Goal: Task Accomplishment & Management: Use online tool/utility

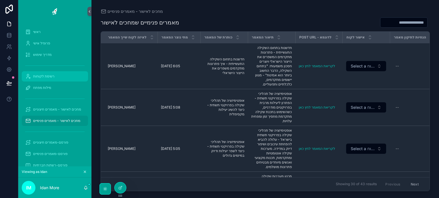
click at [46, 76] on span "רשימת לקוחות" at bounding box center [43, 76] width 21 height 5
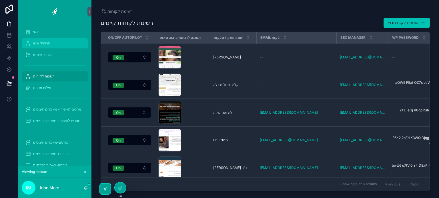
click at [47, 43] on span "פרופיל אישי" at bounding box center [41, 43] width 17 height 5
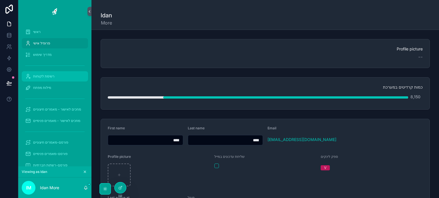
click at [44, 76] on span "רשימת לקוחות" at bounding box center [43, 76] width 21 height 5
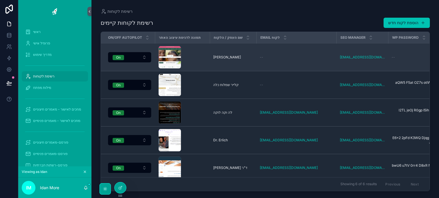
click at [256, 59] on td "[PERSON_NAME]" at bounding box center [233, 57] width 47 height 28
click at [218, 58] on span "[PERSON_NAME]" at bounding box center [227, 57] width 28 height 5
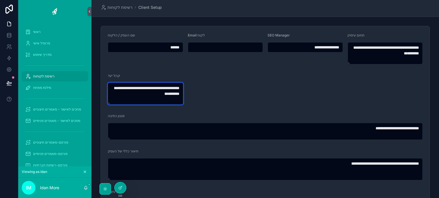
drag, startPoint x: 119, startPoint y: 98, endPoint x: 188, endPoint y: 75, distance: 72.7
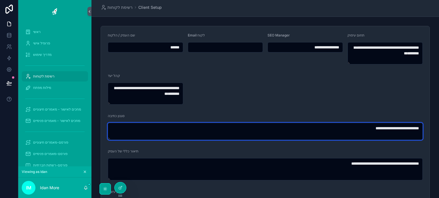
drag, startPoint x: 226, startPoint y: 128, endPoint x: 435, endPoint y: 113, distance: 209.8
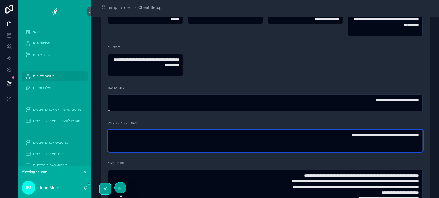
drag, startPoint x: 271, startPoint y: 144, endPoint x: 427, endPoint y: 136, distance: 156.4
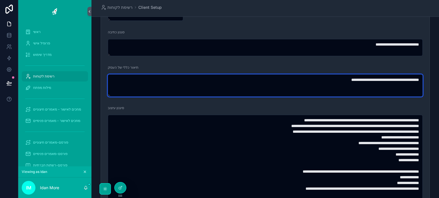
scroll to position [114, 0]
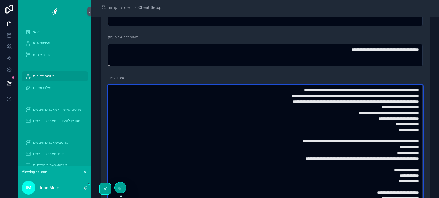
click at [314, 140] on textarea "**********" at bounding box center [265, 173] width 315 height 176
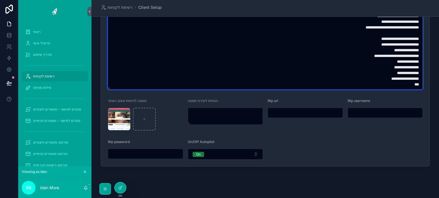
scroll to position [293, 0]
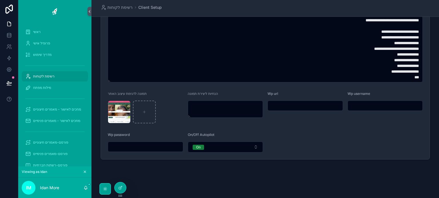
drag, startPoint x: 285, startPoint y: 102, endPoint x: 299, endPoint y: 101, distance: 13.8
click at [285, 102] on input "scrollable content" at bounding box center [305, 106] width 75 height 8
click at [375, 107] on input "scrollable content" at bounding box center [385, 106] width 75 height 8
click at [323, 103] on input "scrollable content" at bounding box center [305, 106] width 75 height 8
click at [369, 108] on input "scrollable content" at bounding box center [385, 106] width 75 height 8
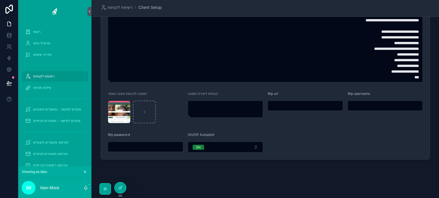
click at [316, 108] on input "scrollable content" at bounding box center [305, 106] width 75 height 8
click at [379, 108] on input "scrollable content" at bounding box center [385, 106] width 75 height 8
click at [326, 112] on div "Wp url" at bounding box center [304, 108] width 75 height 32
click at [38, 88] on span "מילות מפתח" at bounding box center [42, 88] width 18 height 5
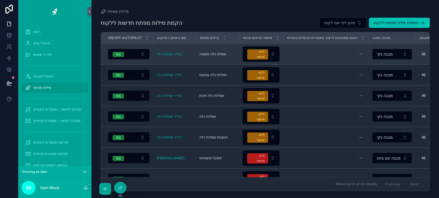
click at [212, 53] on span "שמלת כלה פשוטה" at bounding box center [212, 54] width 27 height 5
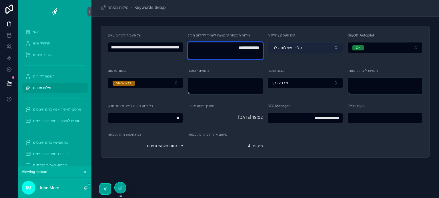
drag, startPoint x: 222, startPoint y: 47, endPoint x: 270, endPoint y: 46, distance: 48.0
click at [270, 46] on form "**********" at bounding box center [265, 91] width 328 height 131
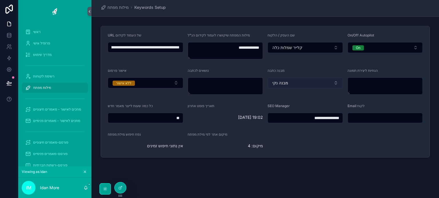
click at [301, 81] on button "מבנה נקי" at bounding box center [304, 83] width 75 height 11
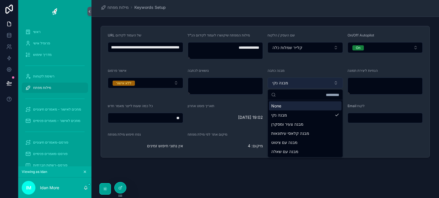
click at [301, 81] on button "מבנה נקי" at bounding box center [304, 83] width 75 height 11
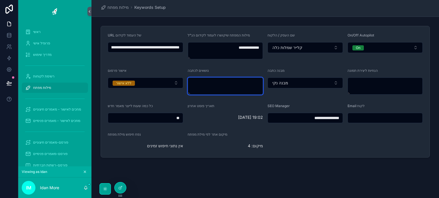
click at [232, 87] on textarea "scrollable content" at bounding box center [225, 86] width 75 height 17
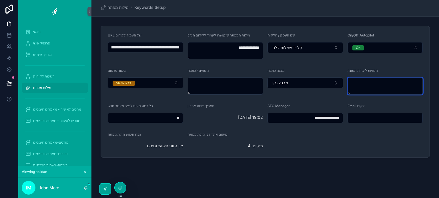
click at [383, 90] on textarea "scrollable content" at bounding box center [384, 86] width 75 height 17
click at [362, 118] on input "scrollable content" at bounding box center [385, 118] width 75 height 8
click at [280, 150] on form "**********" at bounding box center [265, 91] width 328 height 131
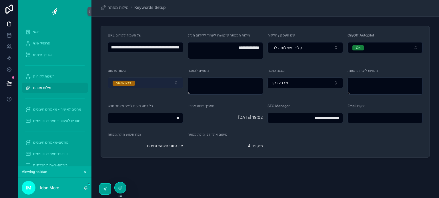
click at [151, 82] on button "ללא אישור" at bounding box center [145, 83] width 75 height 11
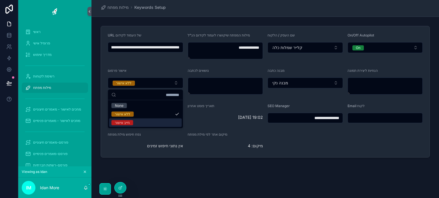
click at [233, 173] on div "**********" at bounding box center [264, 98] width 347 height 197
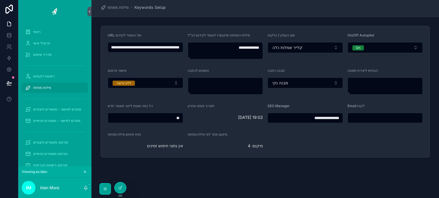
drag, startPoint x: 172, startPoint y: 120, endPoint x: 182, endPoint y: 119, distance: 9.4
click at [182, 119] on input "**" at bounding box center [145, 118] width 75 height 8
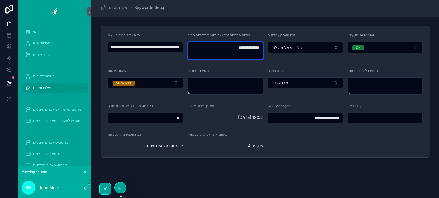
drag, startPoint x: 219, startPoint y: 49, endPoint x: 266, endPoint y: 47, distance: 46.6
click at [265, 47] on form "**********" at bounding box center [265, 91] width 328 height 131
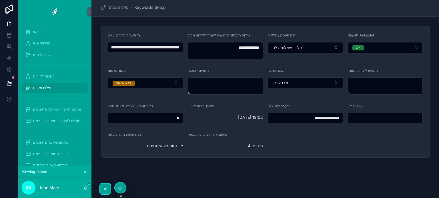
drag, startPoint x: 168, startPoint y: 119, endPoint x: 173, endPoint y: 113, distance: 7.5
click at [177, 117] on input "**" at bounding box center [145, 118] width 75 height 8
click at [148, 82] on button "ללא אישור" at bounding box center [145, 83] width 75 height 11
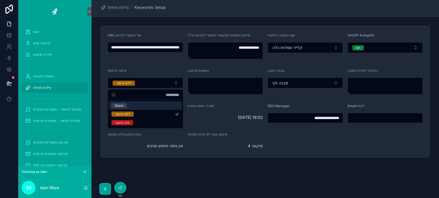
click at [149, 73] on div "אישור פרסום" at bounding box center [145, 72] width 75 height 7
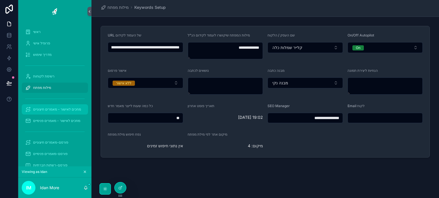
click at [75, 111] on span "מחכים לאישור - מאמרים חיצוניים" at bounding box center [57, 109] width 48 height 5
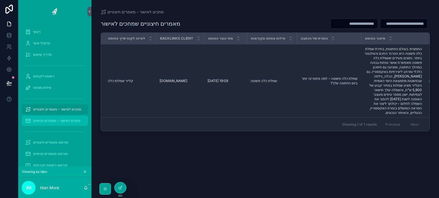
click at [74, 123] on div "מחכים לאישור - מאמרים פנימיים" at bounding box center [54, 121] width 59 height 9
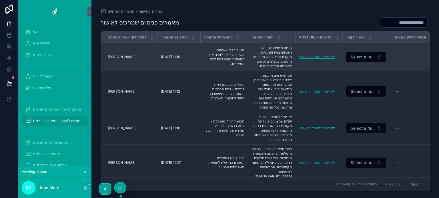
click at [312, 59] on link "לקריאת המאמר לחץ כאן" at bounding box center [316, 57] width 36 height 4
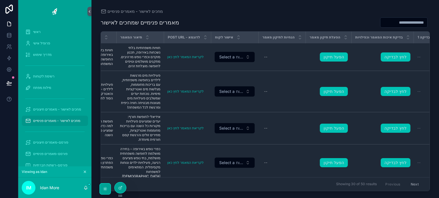
scroll to position [0, 194]
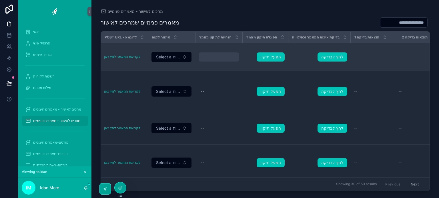
click at [219, 58] on div "--" at bounding box center [218, 57] width 40 height 9
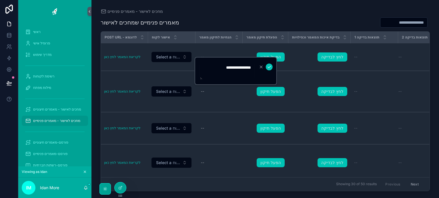
type textarea "**********"
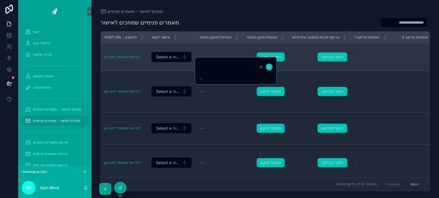
click at [292, 67] on td "לחץ לבדיקה" at bounding box center [319, 57] width 62 height 28
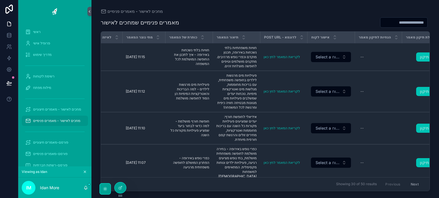
scroll to position [0, 0]
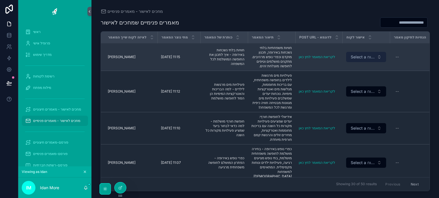
click at [368, 59] on span "Select a אישור לקוח" at bounding box center [362, 57] width 24 height 6
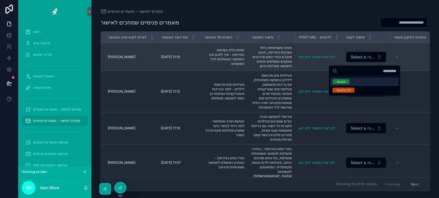
click at [276, 54] on span "חוויות משפחתיות בלתי נשכחות באירופה, תכנון מוקדם וכפרי נופש מרהיבים. מתקנים מוש…" at bounding box center [271, 57] width 41 height 23
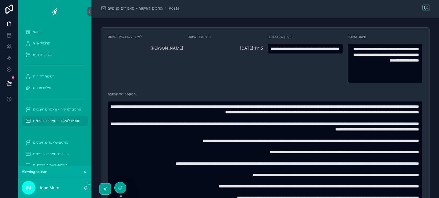
scroll to position [91, 0]
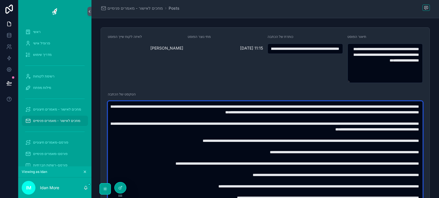
drag, startPoint x: 340, startPoint y: 147, endPoint x: 337, endPoint y: 127, distance: 20.3
click at [399, 144] on textarea "scrollable content" at bounding box center [265, 189] width 315 height 176
click at [337, 127] on textarea "scrollable content" at bounding box center [265, 189] width 315 height 176
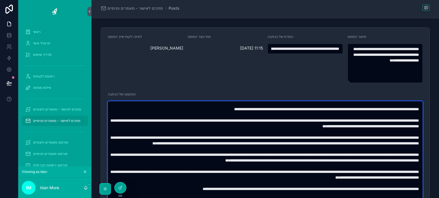
scroll to position [6, 0]
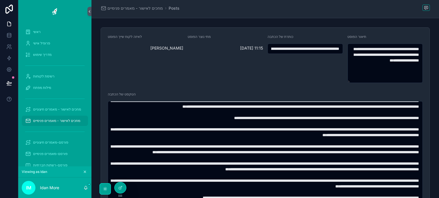
click at [56, 121] on span "מחכים לאישור - מאמרים פנימיים" at bounding box center [56, 121] width 47 height 5
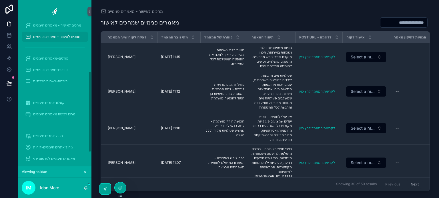
scroll to position [86, 0]
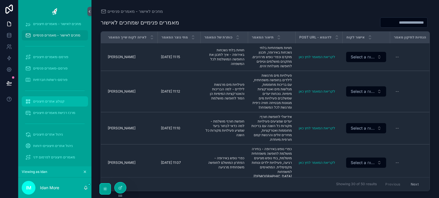
click at [56, 103] on span "קטלוג אתרים חיצוניים" at bounding box center [48, 101] width 31 height 5
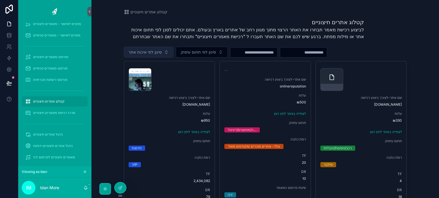
click at [165, 52] on button "סינון לפי איכות אתר" at bounding box center [149, 52] width 50 height 11
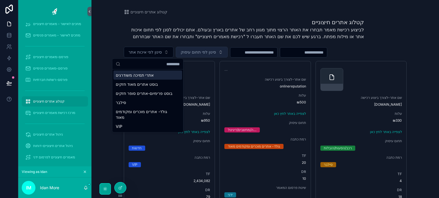
click at [206, 51] on span "סינון לפי תחום עיסוק" at bounding box center [197, 52] width 35 height 6
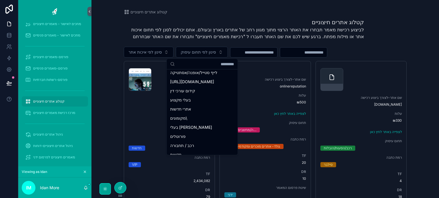
scroll to position [175, 0]
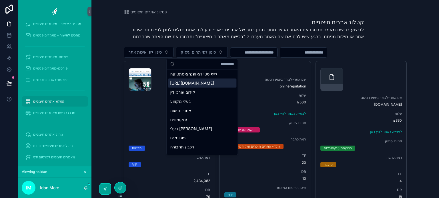
click at [271, 54] on input "scrollable content" at bounding box center [253, 53] width 47 height 8
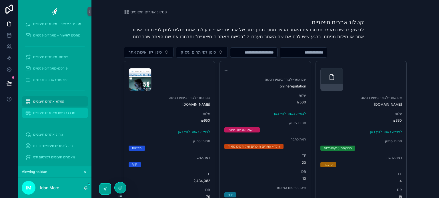
drag, startPoint x: 58, startPoint y: 113, endPoint x: 58, endPoint y: 101, distance: 12.0
click at [58, 113] on span "מרכז רכישת מאמרים חיצוניים" at bounding box center [54, 113] width 42 height 5
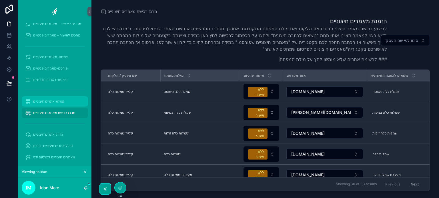
click at [58, 100] on span "קטלוג אתרים חיצוניים" at bounding box center [48, 101] width 31 height 5
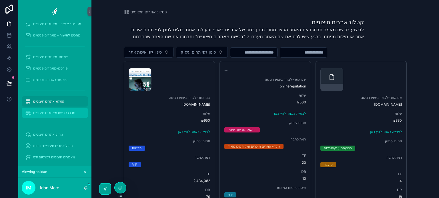
click at [62, 117] on div "מרכז רכישת מאמרים חיצוניים" at bounding box center [54, 113] width 59 height 9
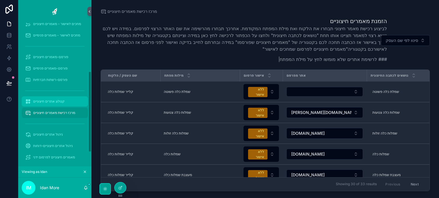
click at [63, 99] on span "קטלוג אתרים חיצוניים" at bounding box center [48, 101] width 31 height 5
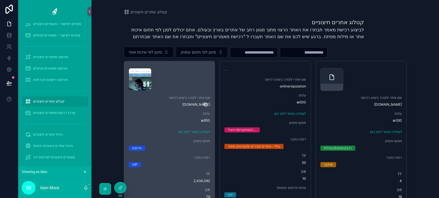
click at [204, 104] on icon "scrollable content" at bounding box center [205, 105] width 5 height 5
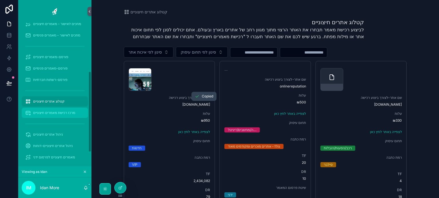
click at [66, 113] on span "מרכז רכישת מאמרים חיצוניים" at bounding box center [54, 113] width 42 height 5
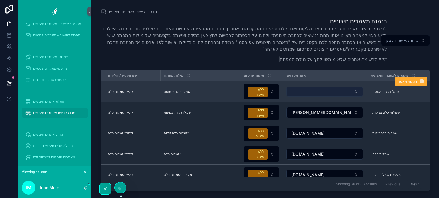
click at [342, 92] on button "Select Button" at bounding box center [324, 92] width 77 height 10
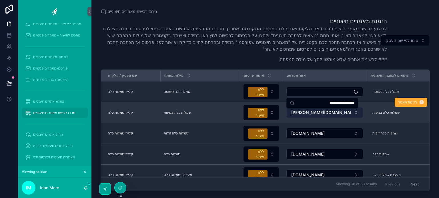
type input "**********"
click at [329, 111] on button "[PERSON_NAME][DOMAIN_NAME]" at bounding box center [324, 112] width 77 height 11
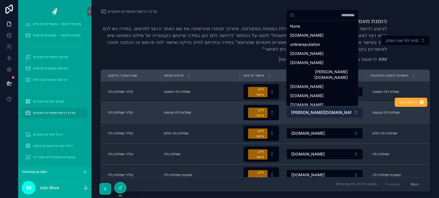
click at [320, 112] on button "[PERSON_NAME][DOMAIN_NAME]" at bounding box center [324, 112] width 77 height 11
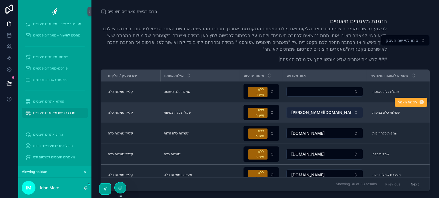
click at [320, 112] on button "[PERSON_NAME][DOMAIN_NAME]" at bounding box center [324, 112] width 77 height 11
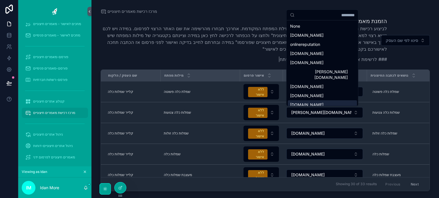
click at [250, 63] on p "### לרשימת אתרים שלא מומשו לחץ על מילת המפתח|" at bounding box center [244, 59] width 286 height 7
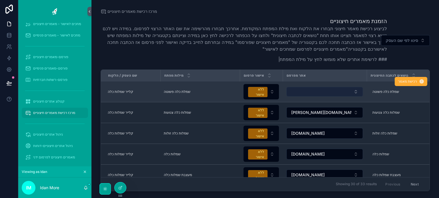
click at [311, 91] on button "Select Button" at bounding box center [324, 92] width 77 height 10
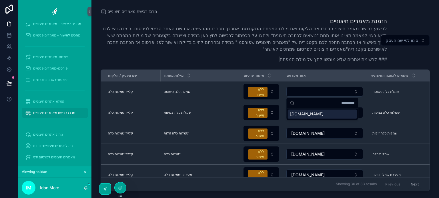
click at [313, 113] on span "[DOMAIN_NAME]" at bounding box center [306, 114] width 33 height 6
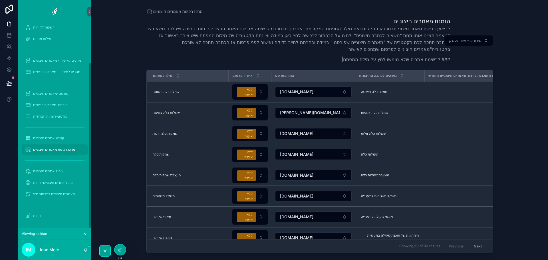
scroll to position [0, 57]
click at [438, 28] on div "הזמנת מאמרים חיצוניים לביצוע רכישת מאמר חיצוני תבחרו את הלקוח ואת מילת המפתח המ…" at bounding box center [319, 41] width 347 height 49
